Goal: Obtain resource: Download file/media

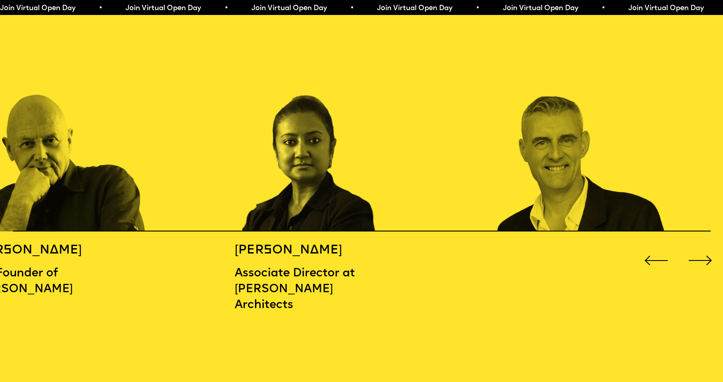
scroll to position [1096, 0]
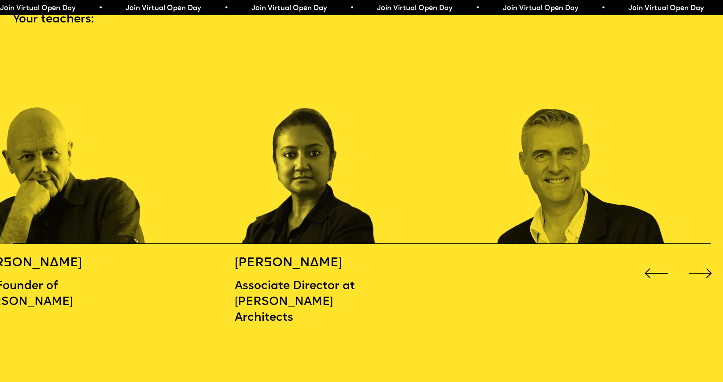
click at [700, 267] on div "Next slide" at bounding box center [700, 273] width 29 height 29
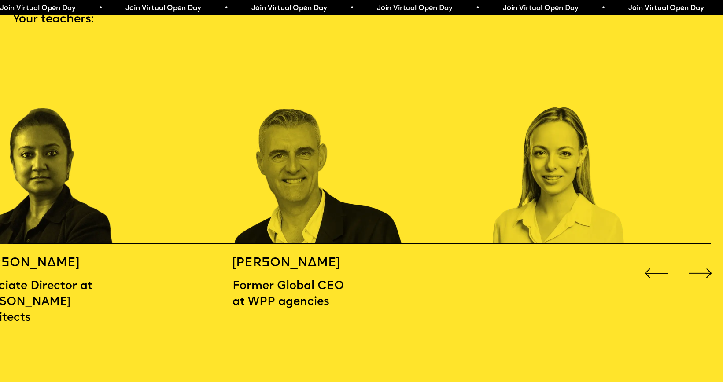
click at [698, 266] on div "Next slide" at bounding box center [700, 273] width 29 height 29
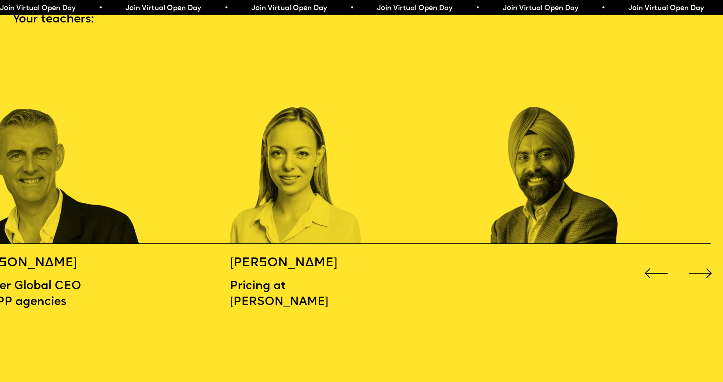
click at [694, 266] on div "Next slide" at bounding box center [700, 273] width 29 height 29
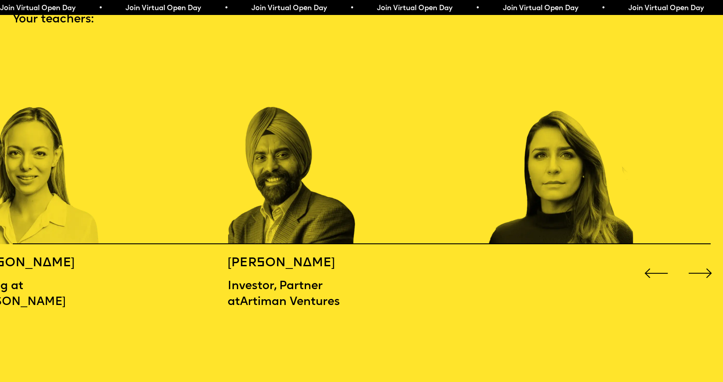
click at [692, 266] on div "Next slide" at bounding box center [700, 273] width 29 height 29
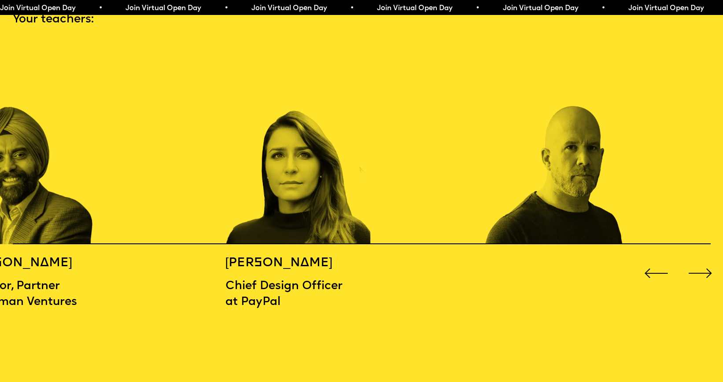
click at [692, 266] on div "Next slide" at bounding box center [700, 273] width 29 height 29
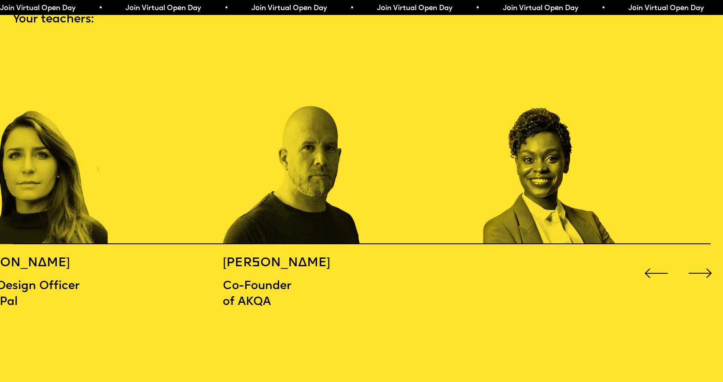
click at [691, 266] on div "Next slide" at bounding box center [700, 273] width 29 height 29
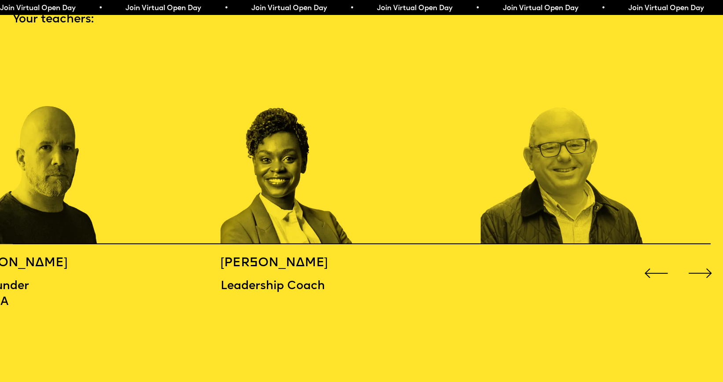
click at [691, 266] on div "Next slide" at bounding box center [700, 273] width 29 height 29
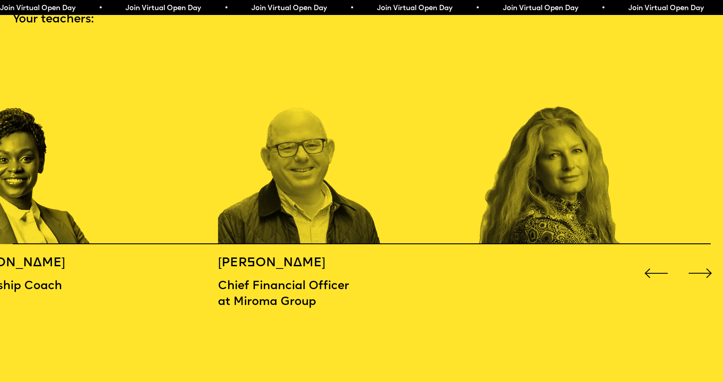
click at [690, 266] on div "Next slide" at bounding box center [700, 273] width 29 height 29
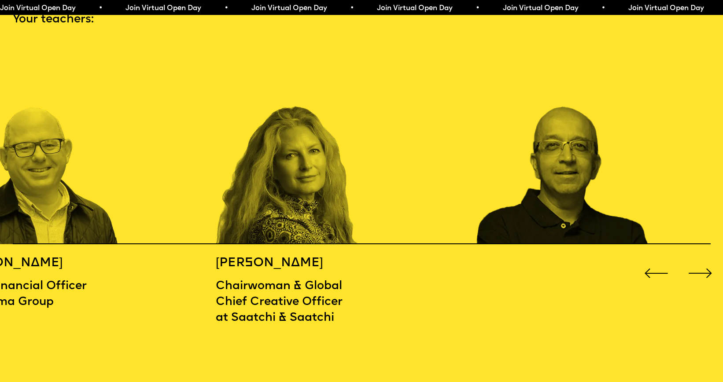
click at [690, 266] on div "Next slide" at bounding box center [700, 273] width 29 height 29
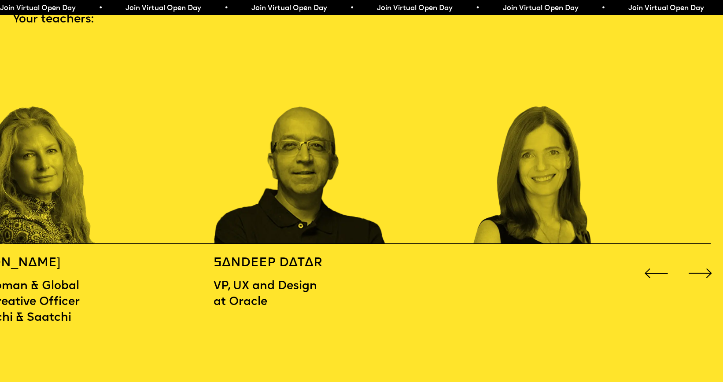
click at [689, 266] on div "Next slide" at bounding box center [700, 273] width 29 height 29
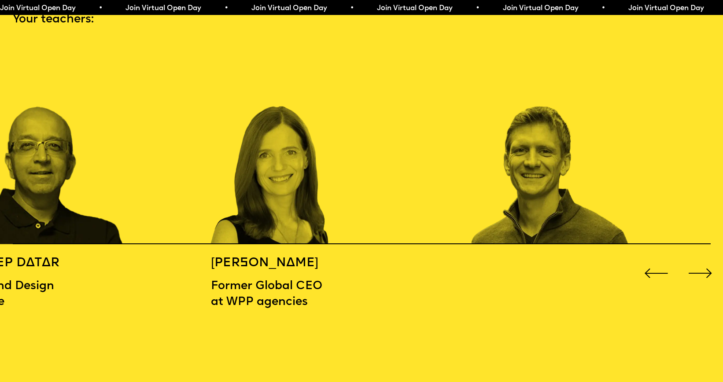
click at [689, 266] on div "Next slide" at bounding box center [700, 273] width 29 height 29
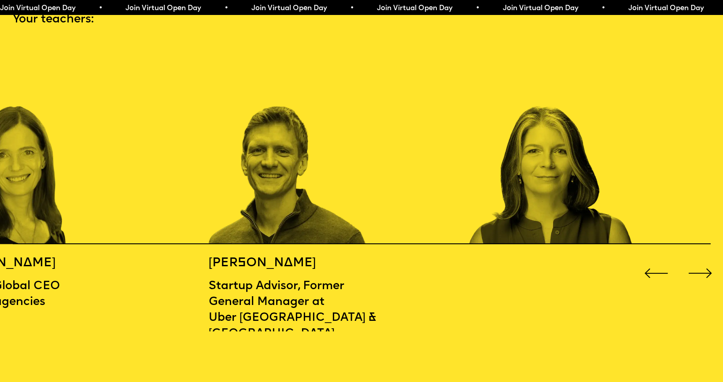
click at [688, 266] on div "Next slide" at bounding box center [700, 273] width 29 height 29
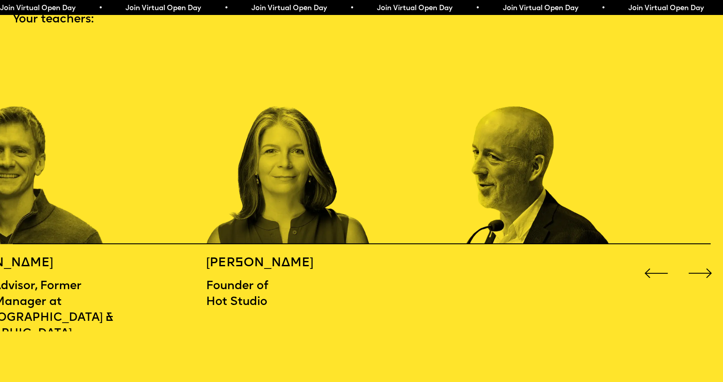
click at [687, 266] on div "Next slide" at bounding box center [700, 273] width 29 height 29
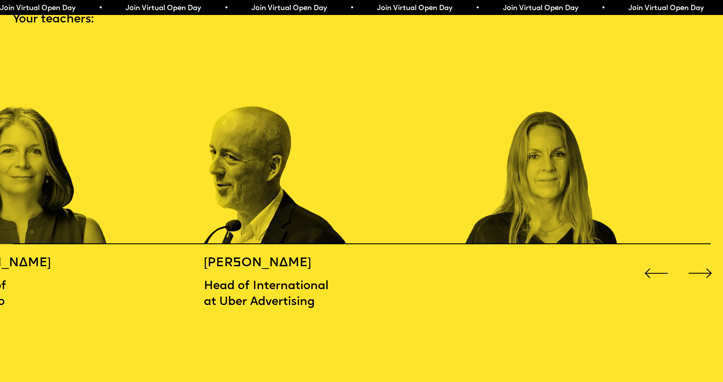
click at [687, 265] on div "Next slide" at bounding box center [700, 273] width 29 height 29
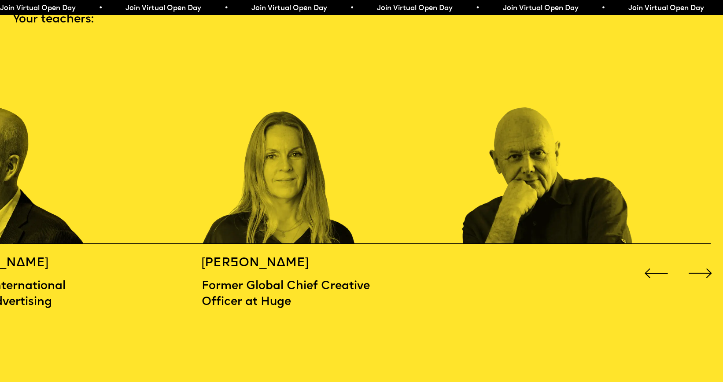
click at [686, 265] on div "Next slide" at bounding box center [700, 273] width 29 height 29
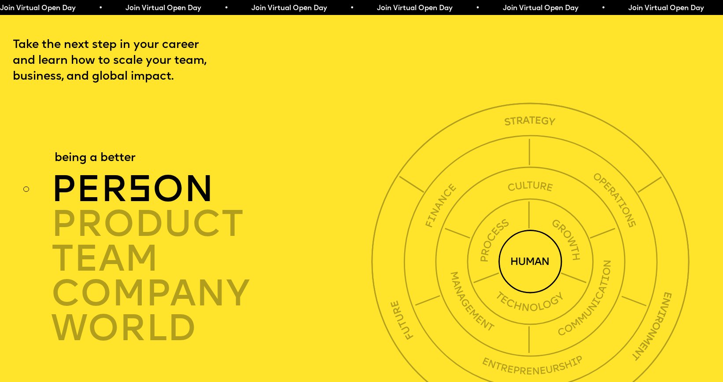
scroll to position [2503, 0]
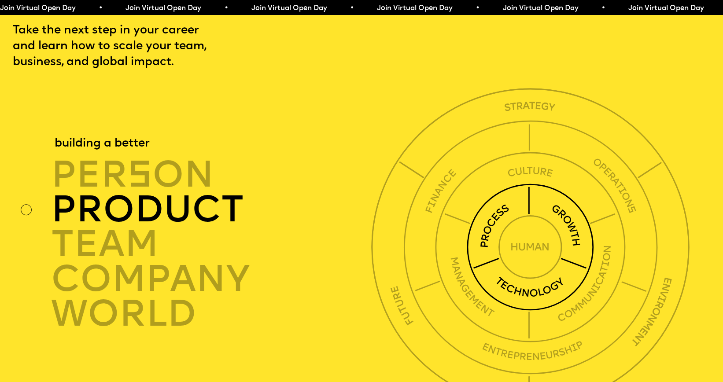
click at [571, 273] on img at bounding box center [530, 247] width 127 height 127
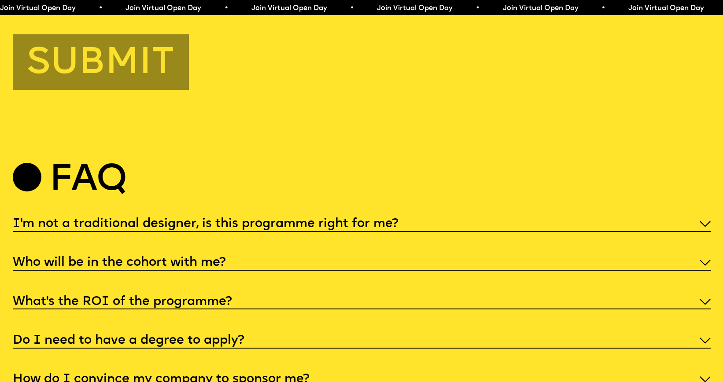
scroll to position [3681, 0]
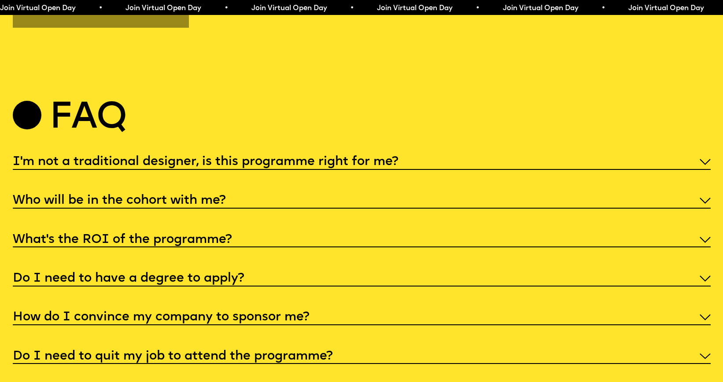
click at [297, 166] on h5 "I'm not a traditional designer, is this programme right for me?" at bounding box center [206, 162] width 386 height 9
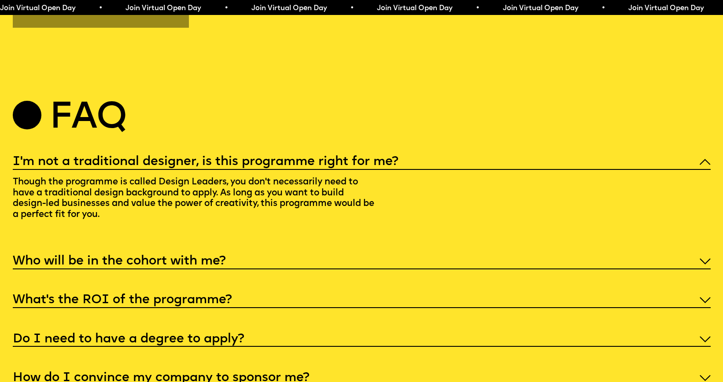
click at [295, 166] on h5 "I'm not a traditional designer, is this programme right for me?" at bounding box center [206, 162] width 386 height 9
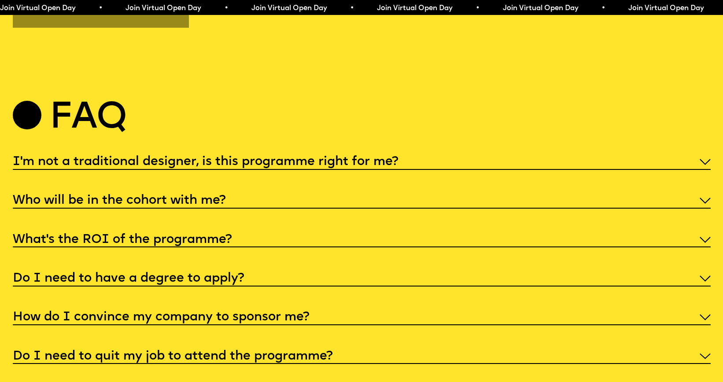
scroll to position [3749, 0]
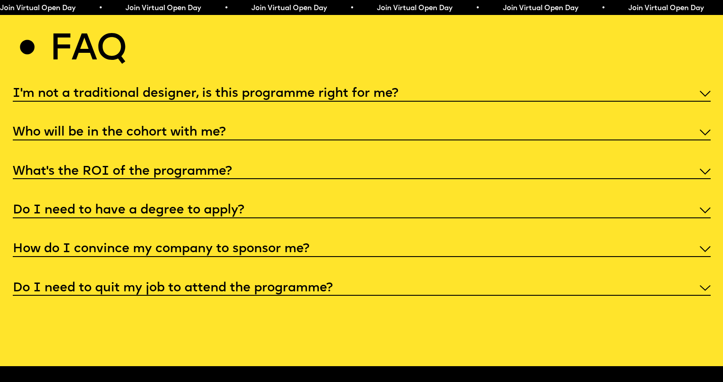
click at [243, 215] on h5 "Do I need to have a degree to apply?" at bounding box center [129, 210] width 232 height 9
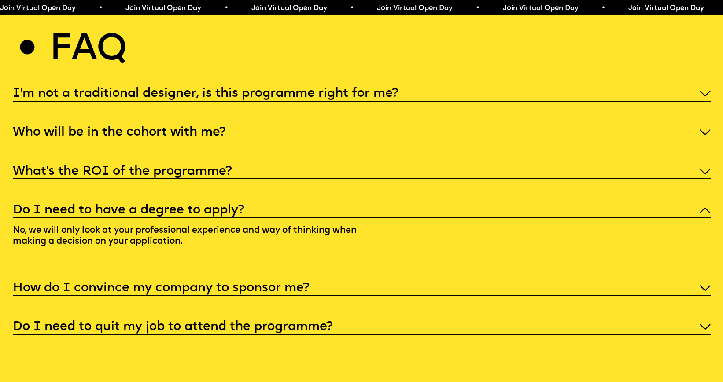
click at [243, 215] on h5 "Do I need to have a degree to apply?" at bounding box center [129, 210] width 232 height 9
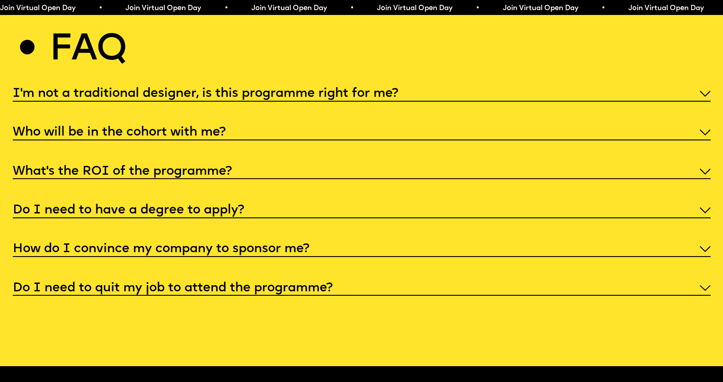
click at [254, 218] on div "Do I need to have a degree to apply?" at bounding box center [362, 209] width 698 height 17
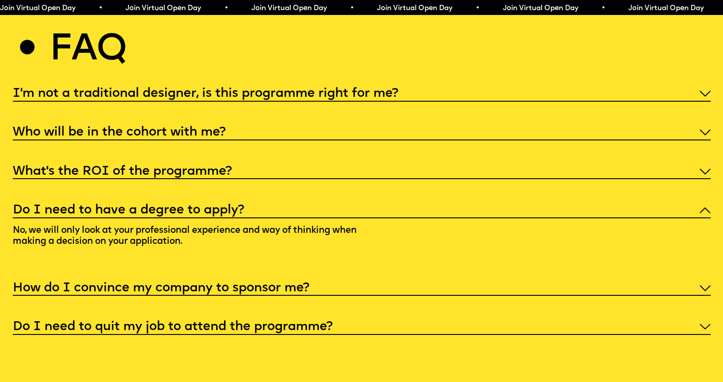
click at [253, 218] on div "Do I need to have a degree to apply?" at bounding box center [362, 209] width 698 height 17
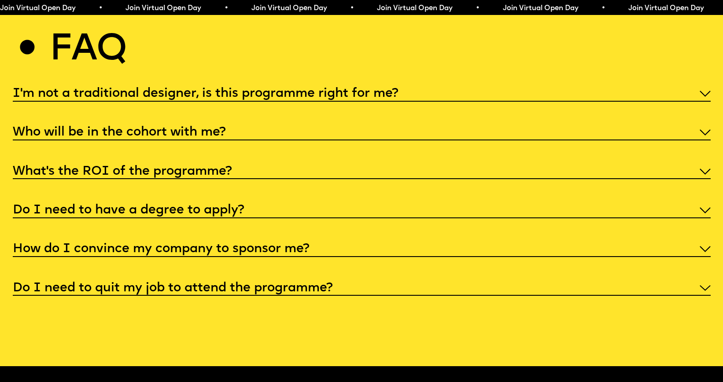
click at [250, 254] on h5 "How do I convince my company to sponsor me?" at bounding box center [161, 249] width 297 height 9
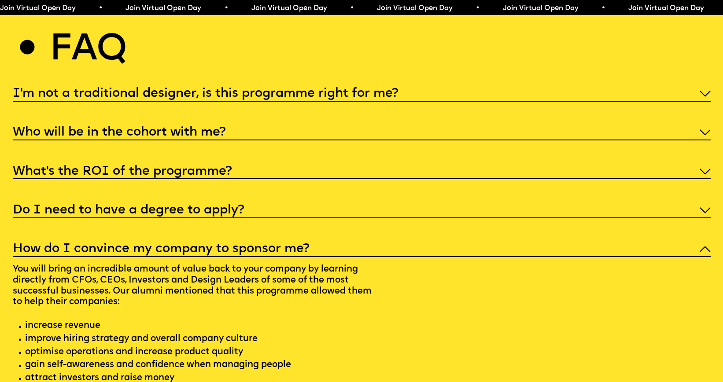
scroll to position [3915, 0]
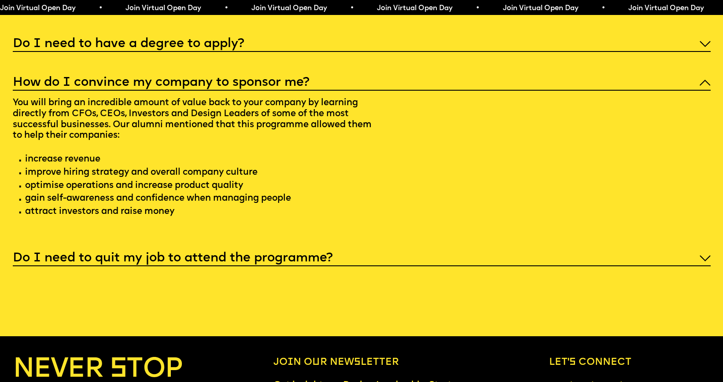
click at [290, 87] on h5 "How do I convince my company to sponsor me?" at bounding box center [161, 82] width 297 height 9
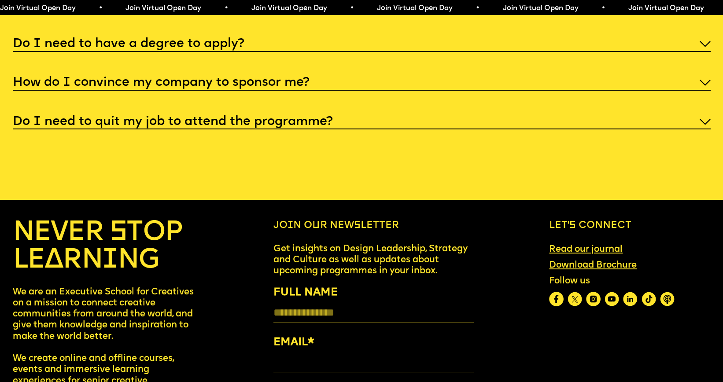
click at [284, 126] on h5 "Do I need to quit my job to attend the programme?" at bounding box center [173, 122] width 320 height 9
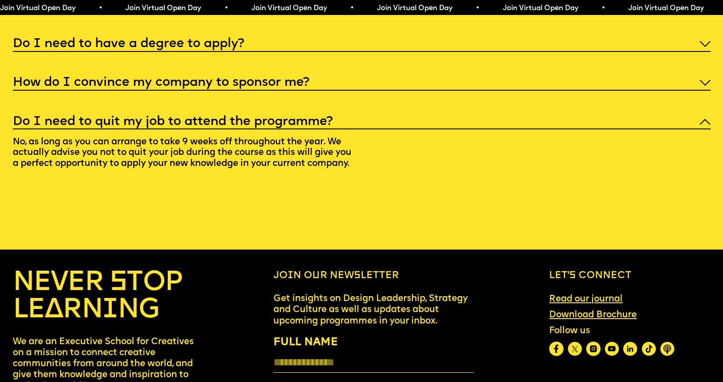
scroll to position [3849, 0]
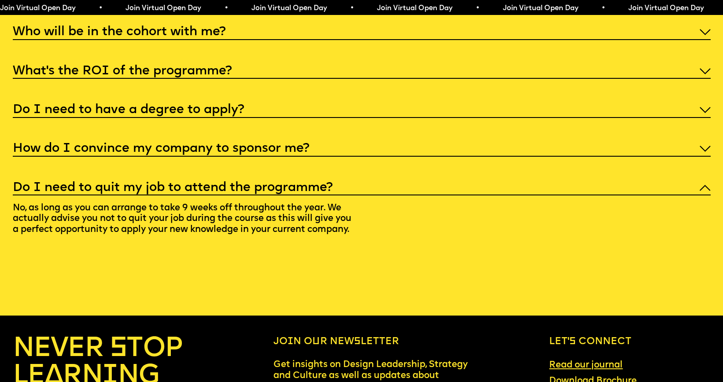
click at [309, 192] on h5 "Do I need to quit my job to attend the programme?" at bounding box center [173, 188] width 320 height 9
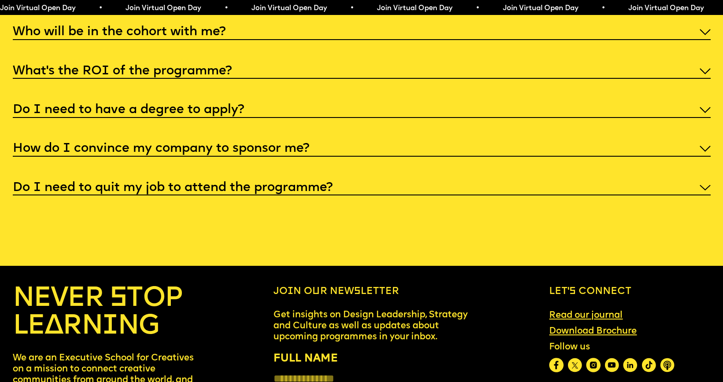
click at [252, 118] on div "Do I need to have a degree to apply?" at bounding box center [362, 109] width 698 height 17
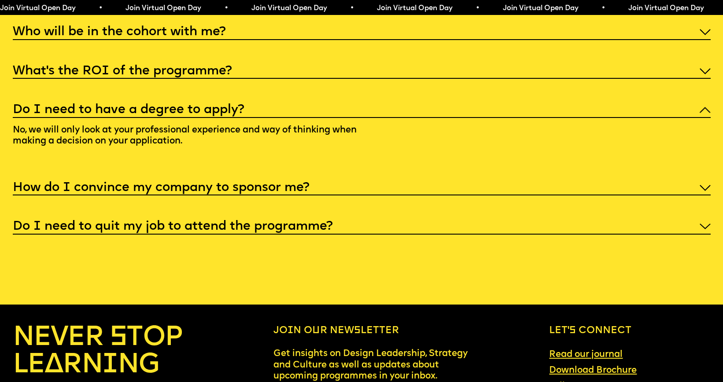
click at [251, 118] on div "Do I need to have a degree to apply?" at bounding box center [362, 109] width 698 height 17
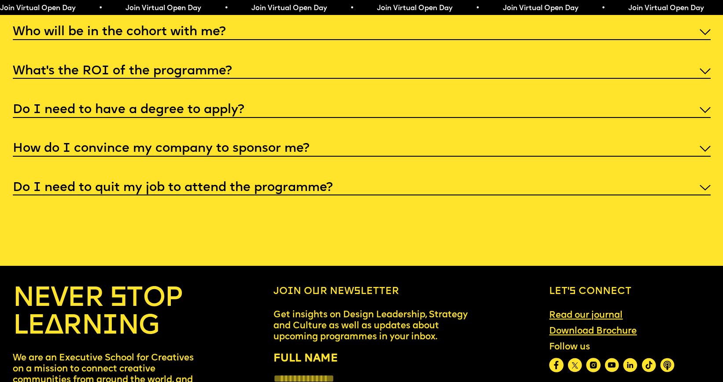
click at [240, 79] on div "What’s the ROI of the programme?" at bounding box center [362, 70] width 698 height 17
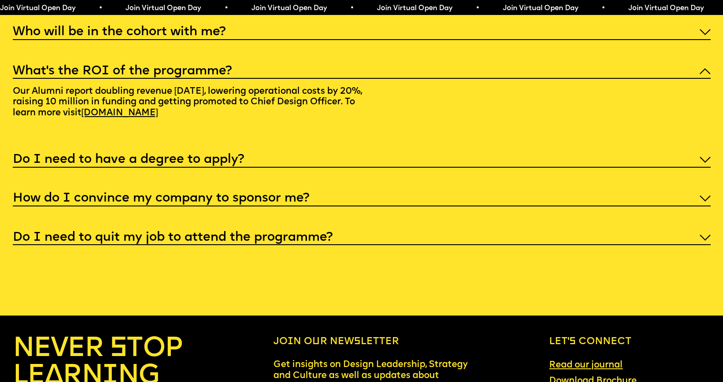
click at [240, 79] on div "What’s the ROI of the programme?" at bounding box center [362, 70] width 698 height 17
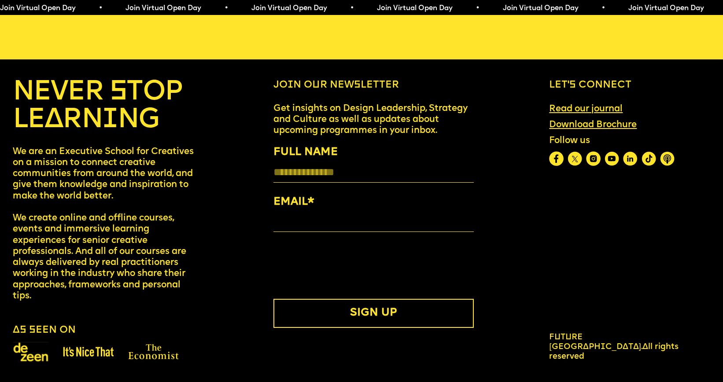
scroll to position [4088, 0]
click at [630, 125] on link "Download Brochure" at bounding box center [593, 125] width 98 height 21
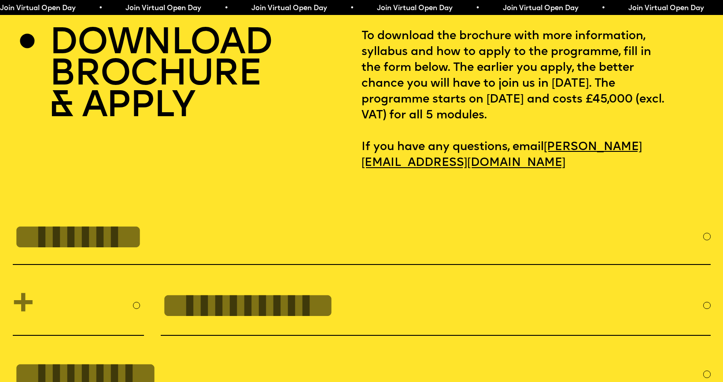
scroll to position [3159, 0]
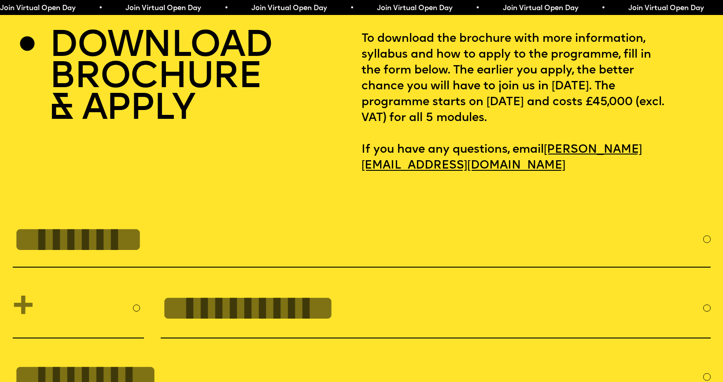
click at [197, 59] on h2 "DOWNLOAD BROCHURE & APPLY" at bounding box center [160, 78] width 222 height 95
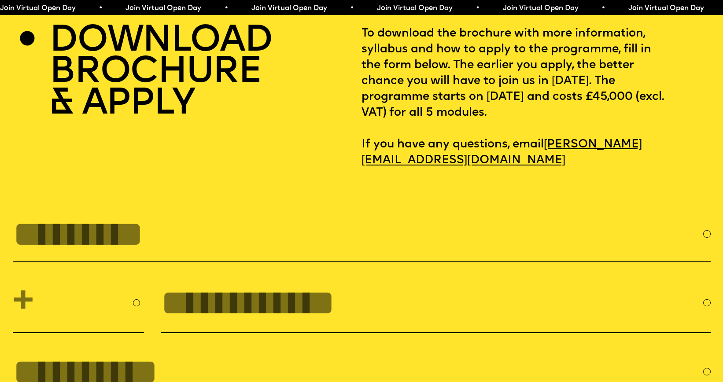
scroll to position [3347, 0]
